Goal: Find specific page/section: Find specific page/section

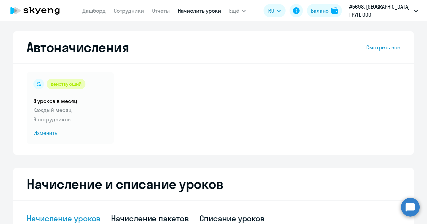
select select "10"
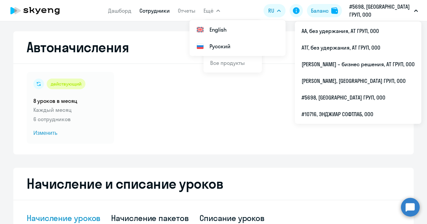
click at [155, 14] on link "Сотрудники" at bounding box center [154, 10] width 30 height 7
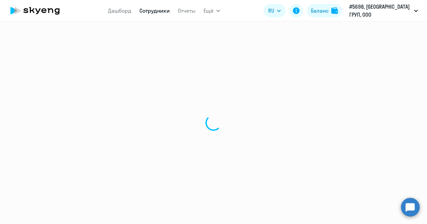
select select "30"
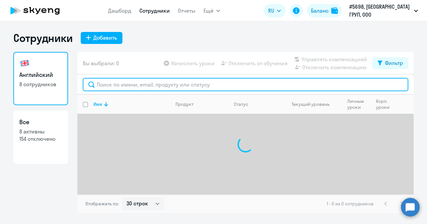
click at [115, 84] on input "text" at bounding box center [245, 84] width 325 height 13
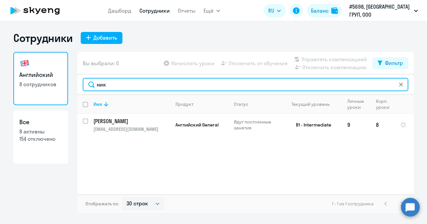
drag, startPoint x: 111, startPoint y: 83, endPoint x: 92, endPoint y: 83, distance: 19.3
click at [92, 83] on input "ник" at bounding box center [245, 84] width 325 height 13
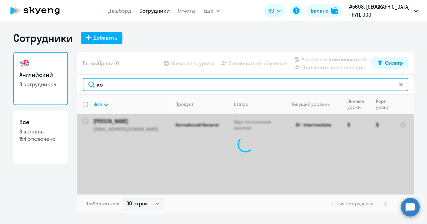
type input "кон"
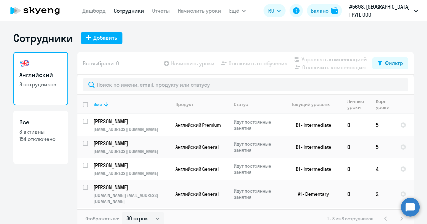
select select "30"
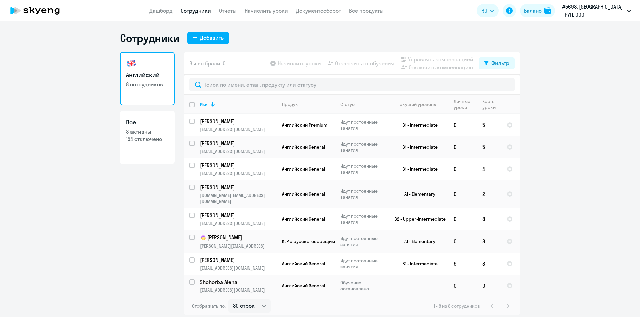
select select "30"
